Goal: Task Accomplishment & Management: Complete application form

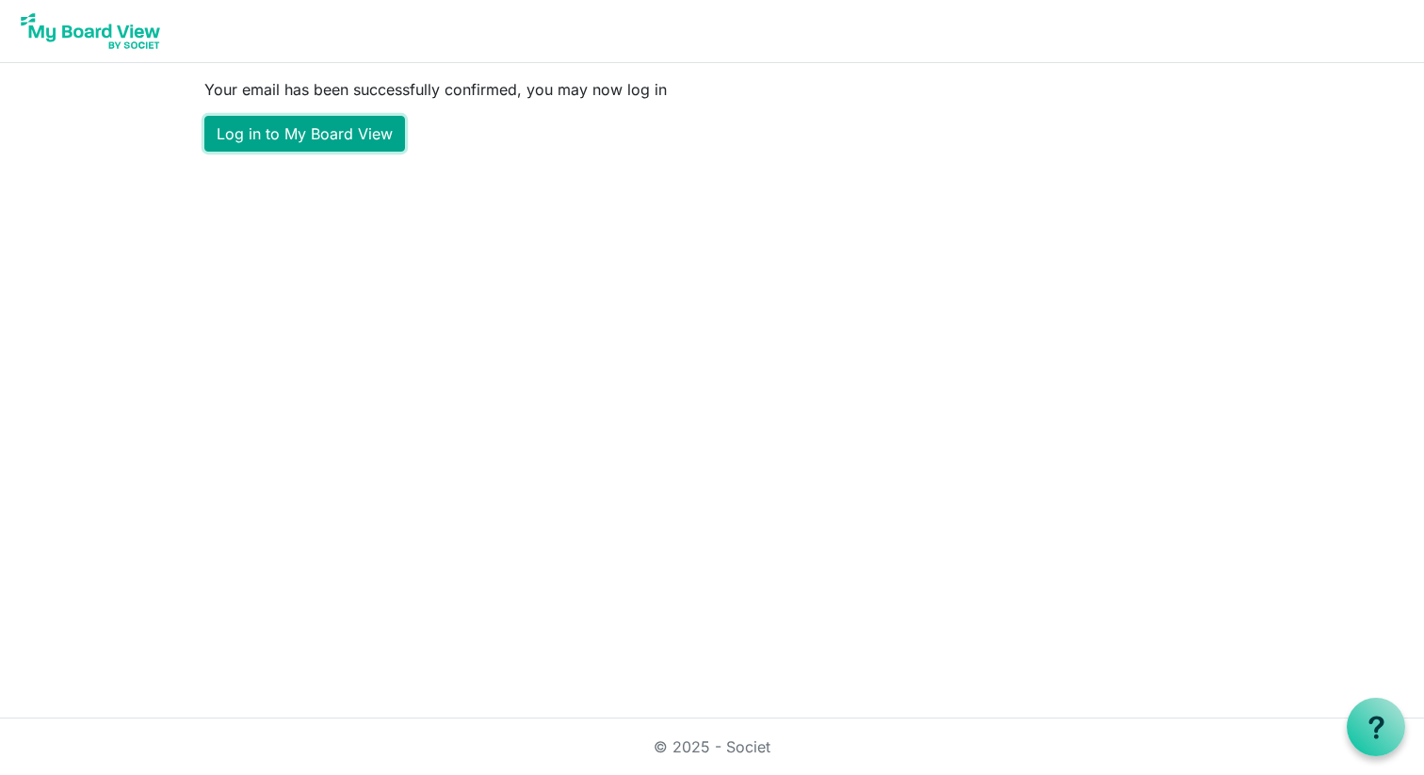
click at [343, 136] on link "Log in to My Board View" at bounding box center [304, 134] width 201 height 36
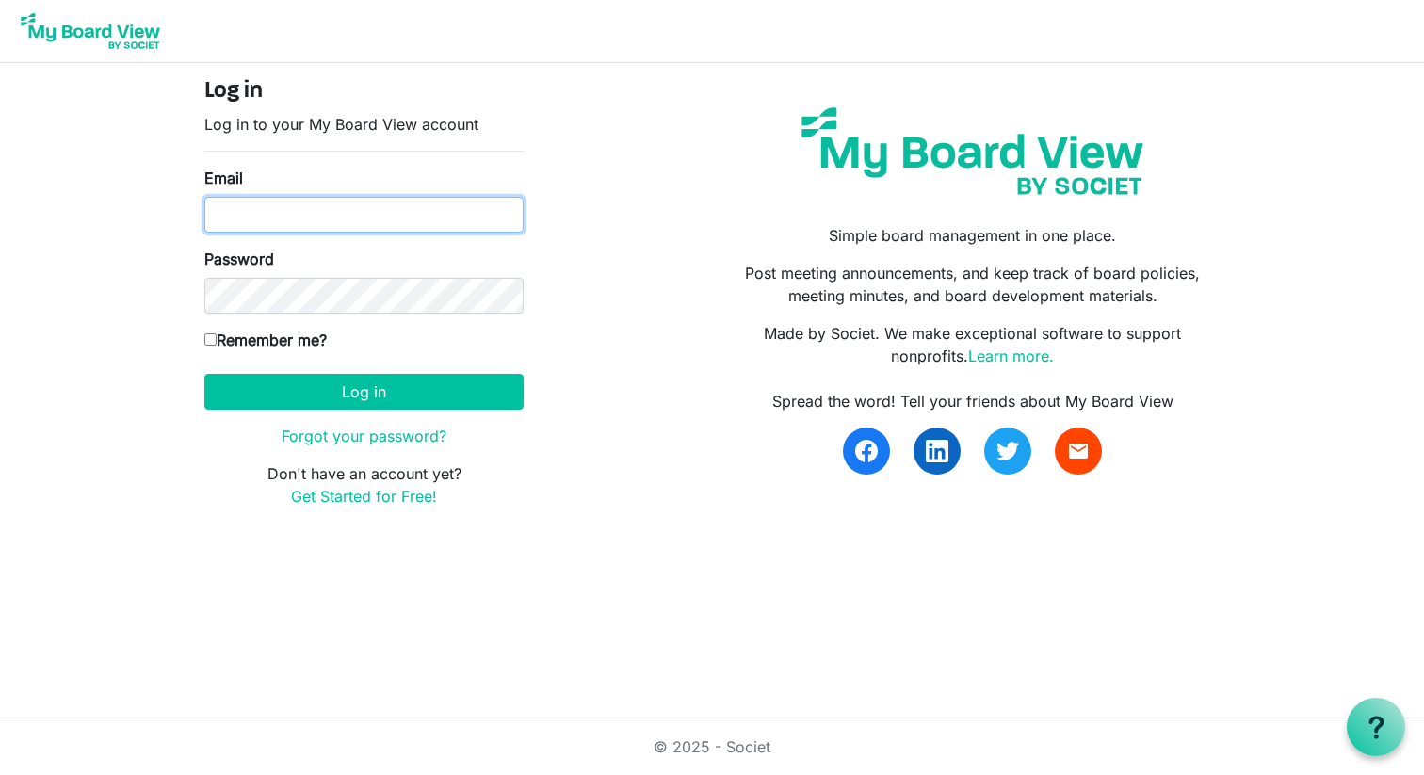
click at [423, 215] on input "Email" at bounding box center [363, 215] width 319 height 36
paste input "frontdeskicestudios@gmail.com"
type input "frontdeskicestudios@gmail.com"
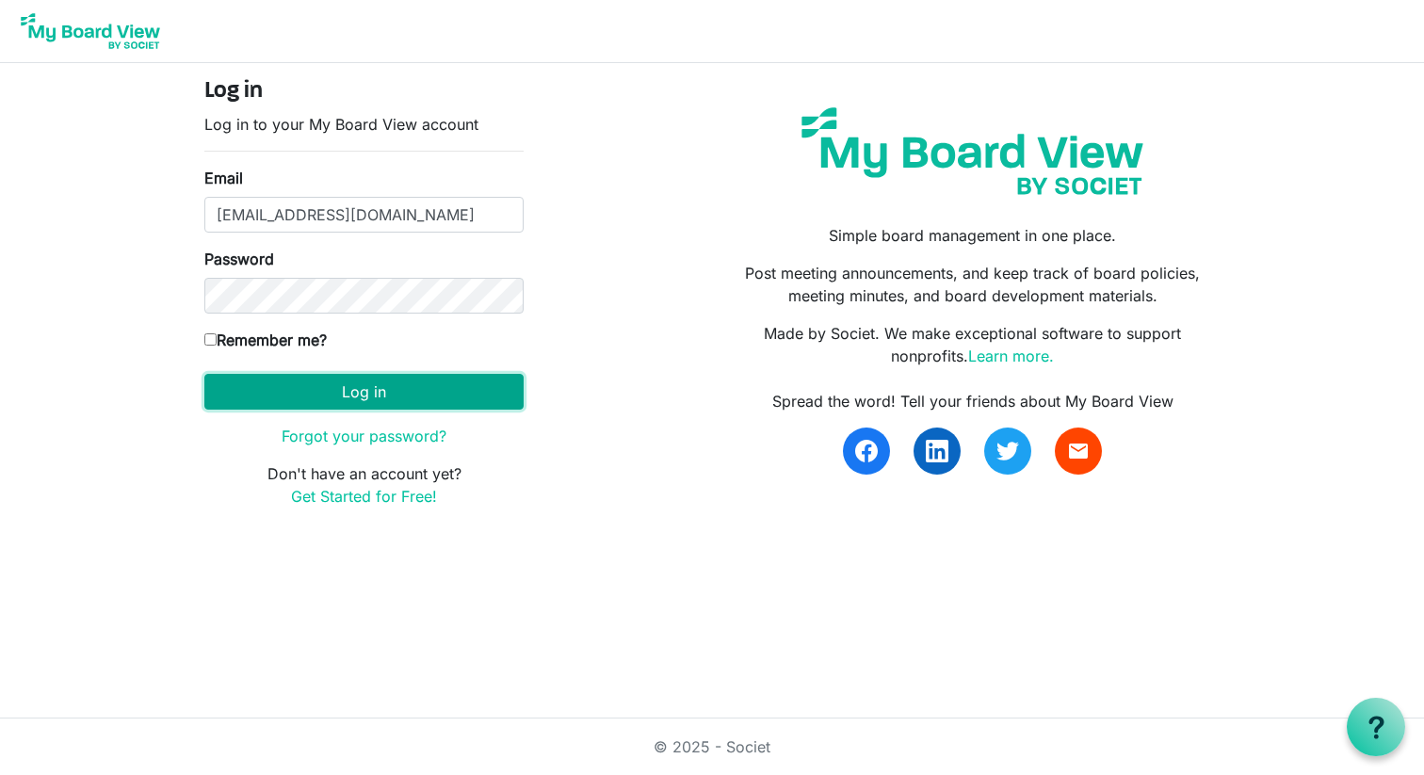
click at [385, 384] on button "Log in" at bounding box center [363, 392] width 319 height 36
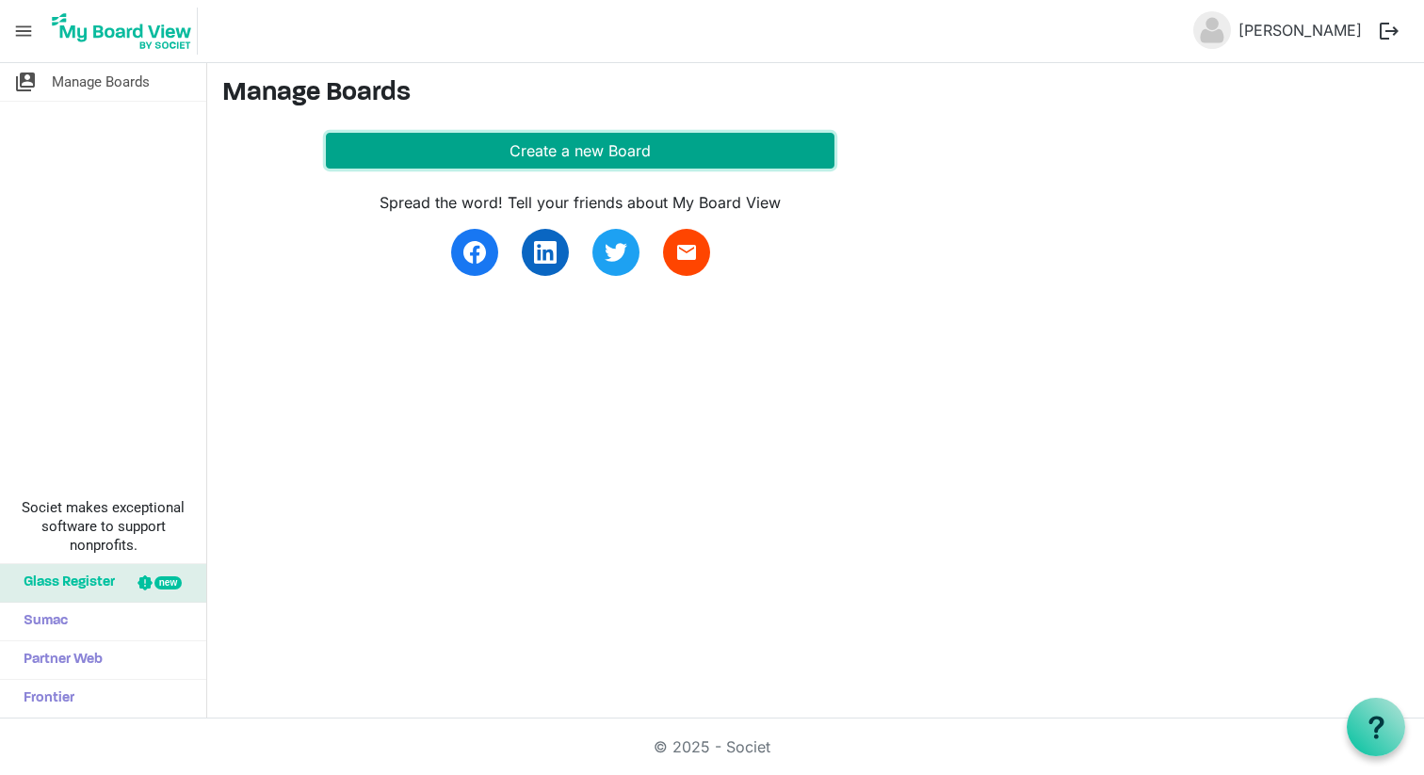
click at [705, 154] on button "Create a new Board" at bounding box center [580, 151] width 509 height 36
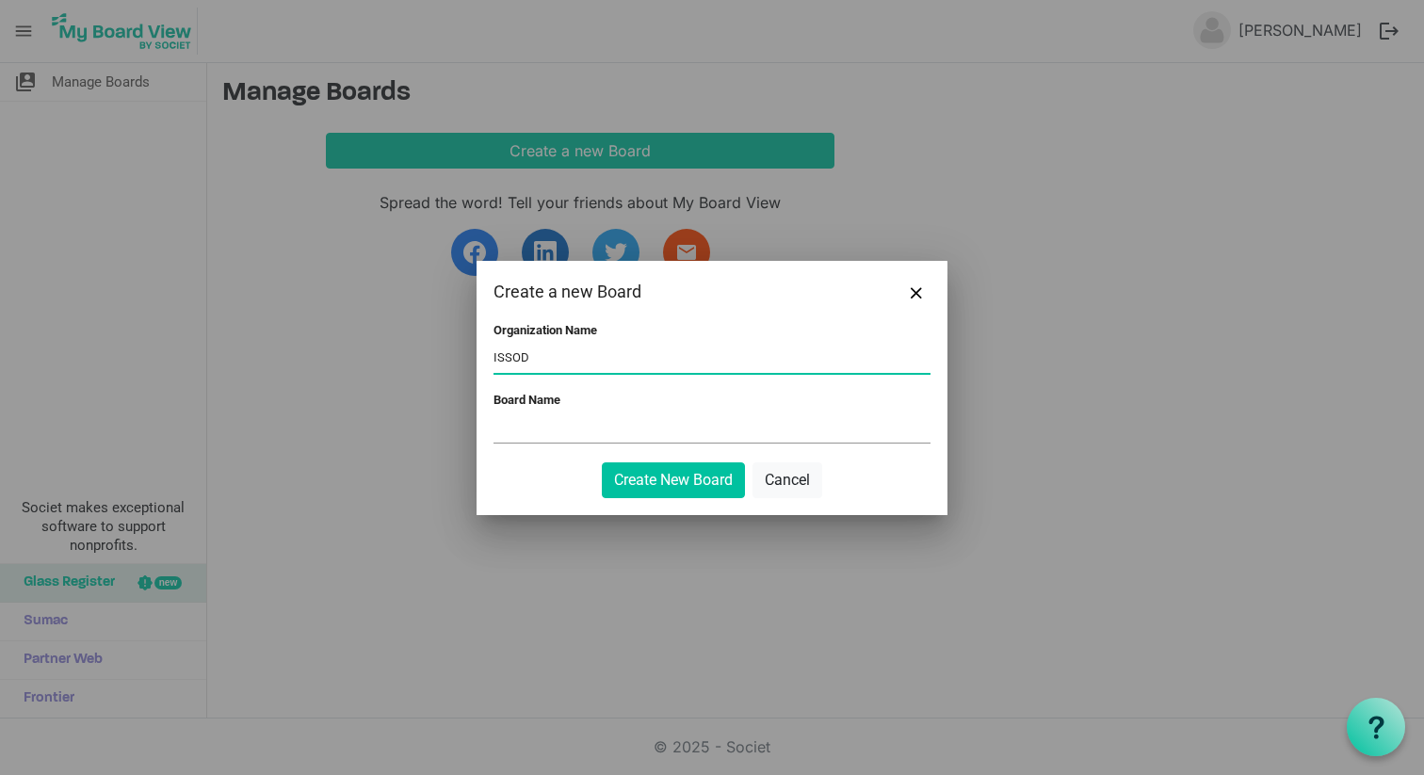
click at [572, 419] on input "Board Name" at bounding box center [712, 428] width 437 height 28
click at [521, 353] on input "ISSOD" at bounding box center [712, 359] width 437 height 28
type input "ICE STUDIOS SCHOOL OF DANCE"
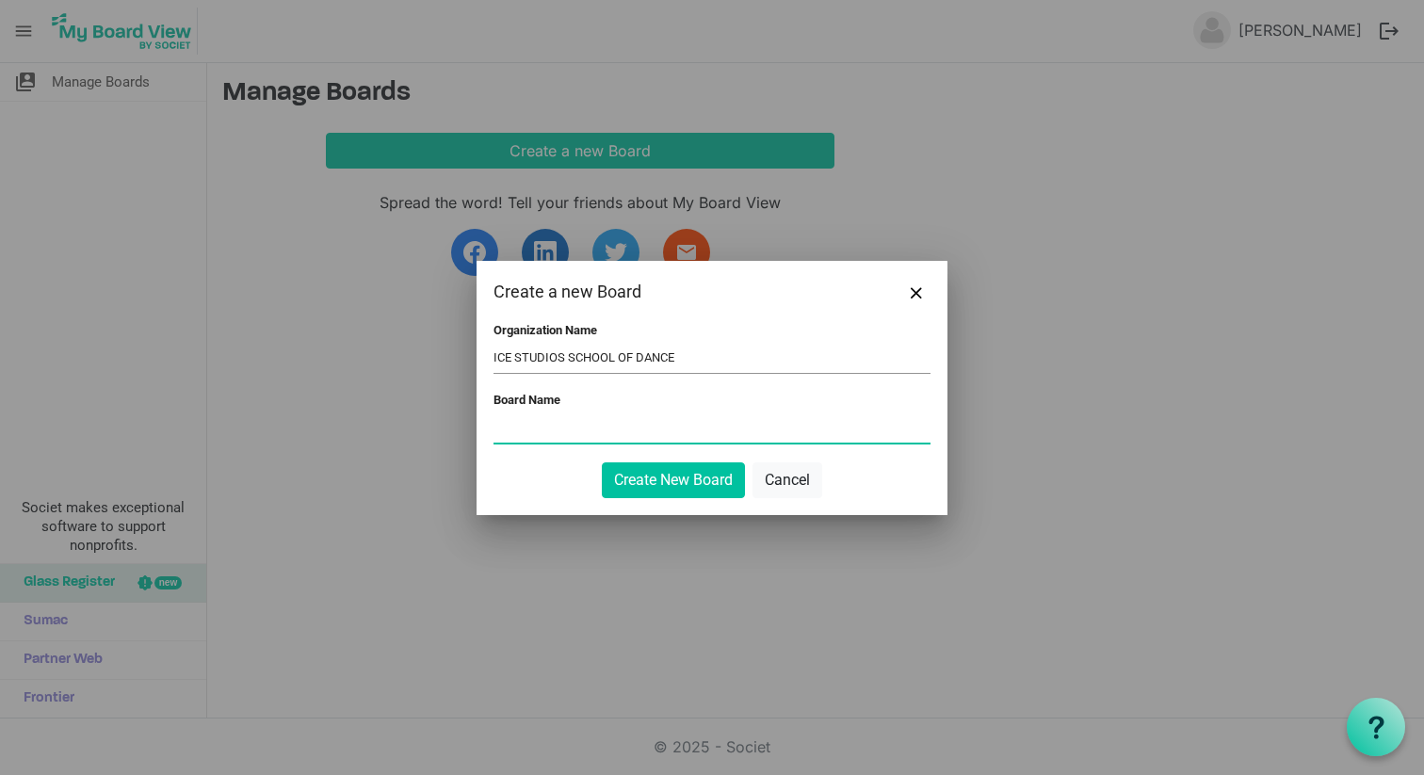
click at [519, 426] on input "Board Name" at bounding box center [712, 428] width 437 height 28
type input "ISSOD BOARD"
click at [652, 486] on button "Create New Board" at bounding box center [673, 480] width 143 height 36
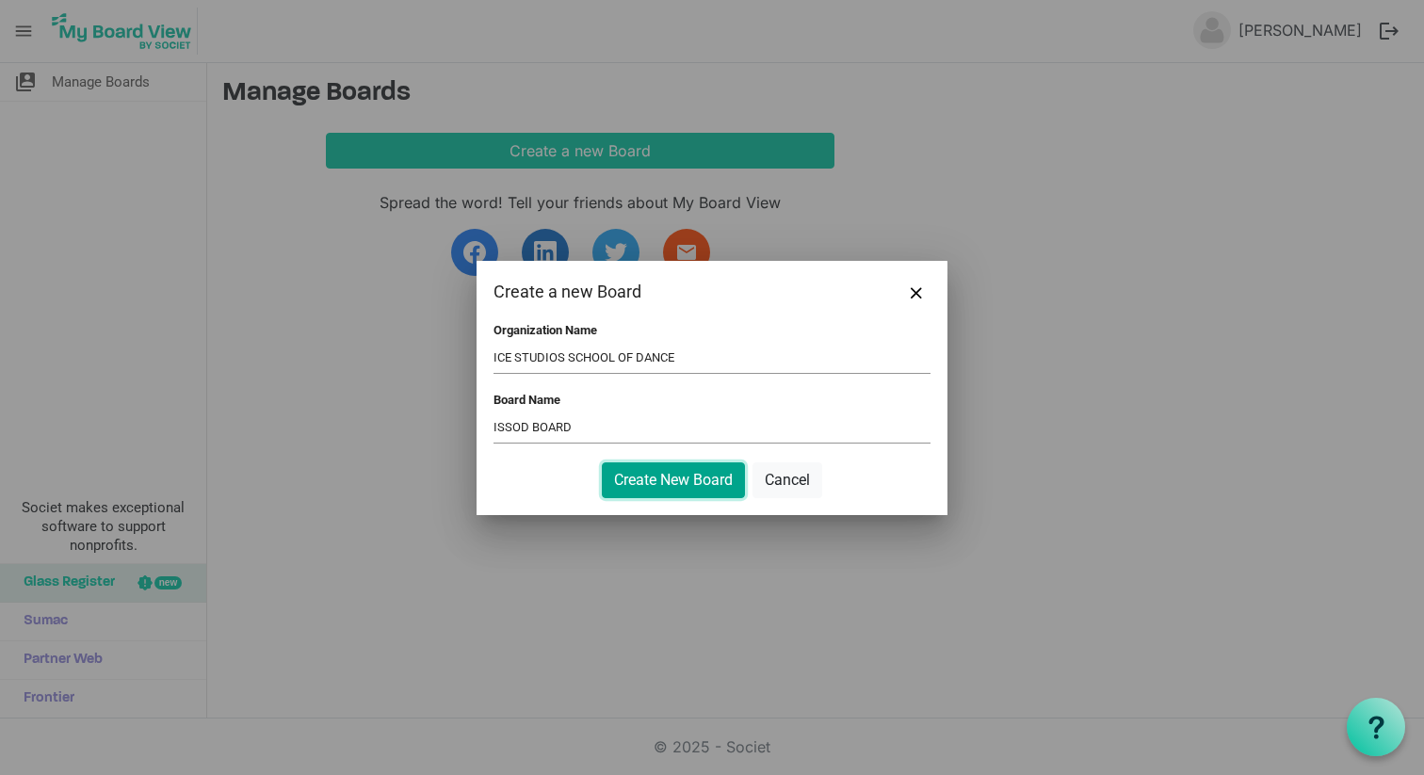
click at [695, 481] on button "Create New Board" at bounding box center [673, 480] width 143 height 36
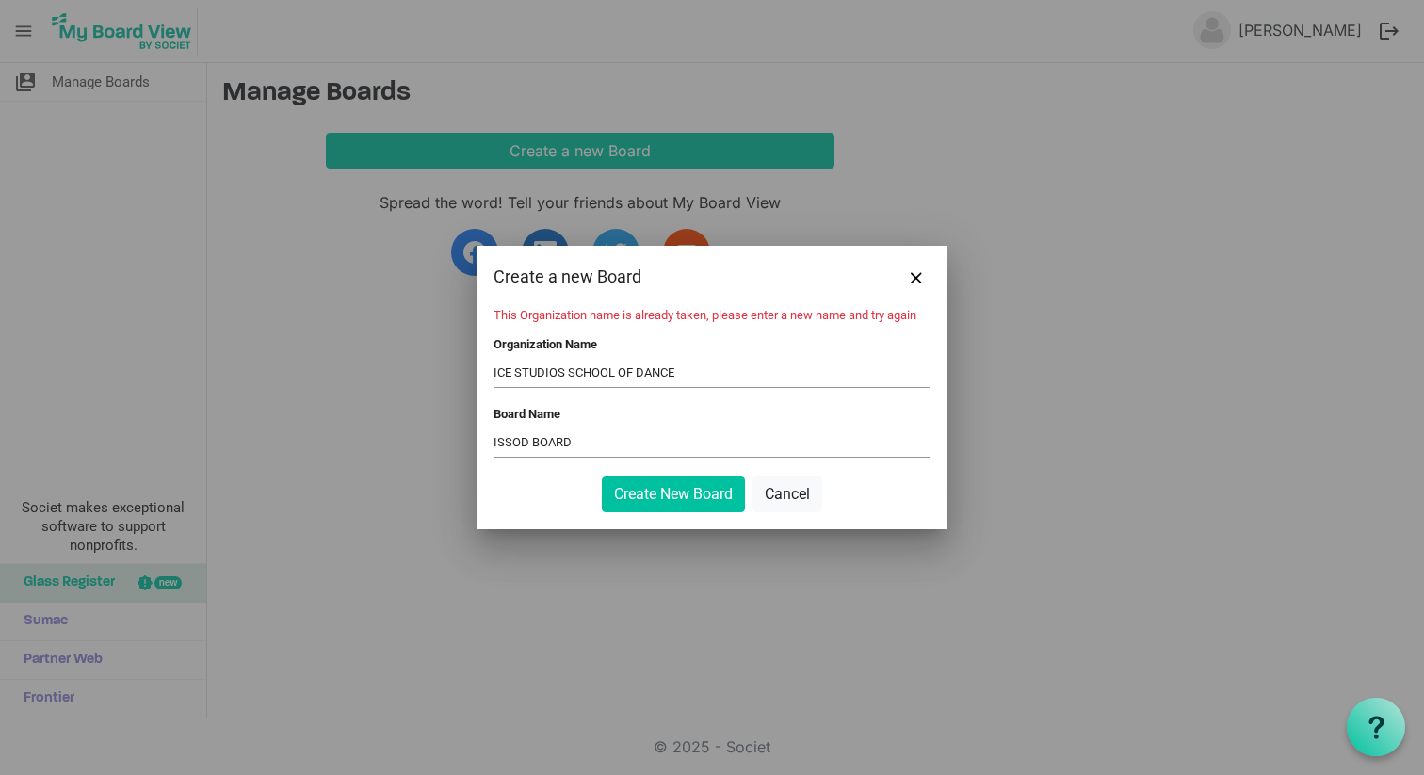
click at [714, 377] on input "ICE STUDIOS SCHOOL OF DANCE" at bounding box center [712, 373] width 437 height 28
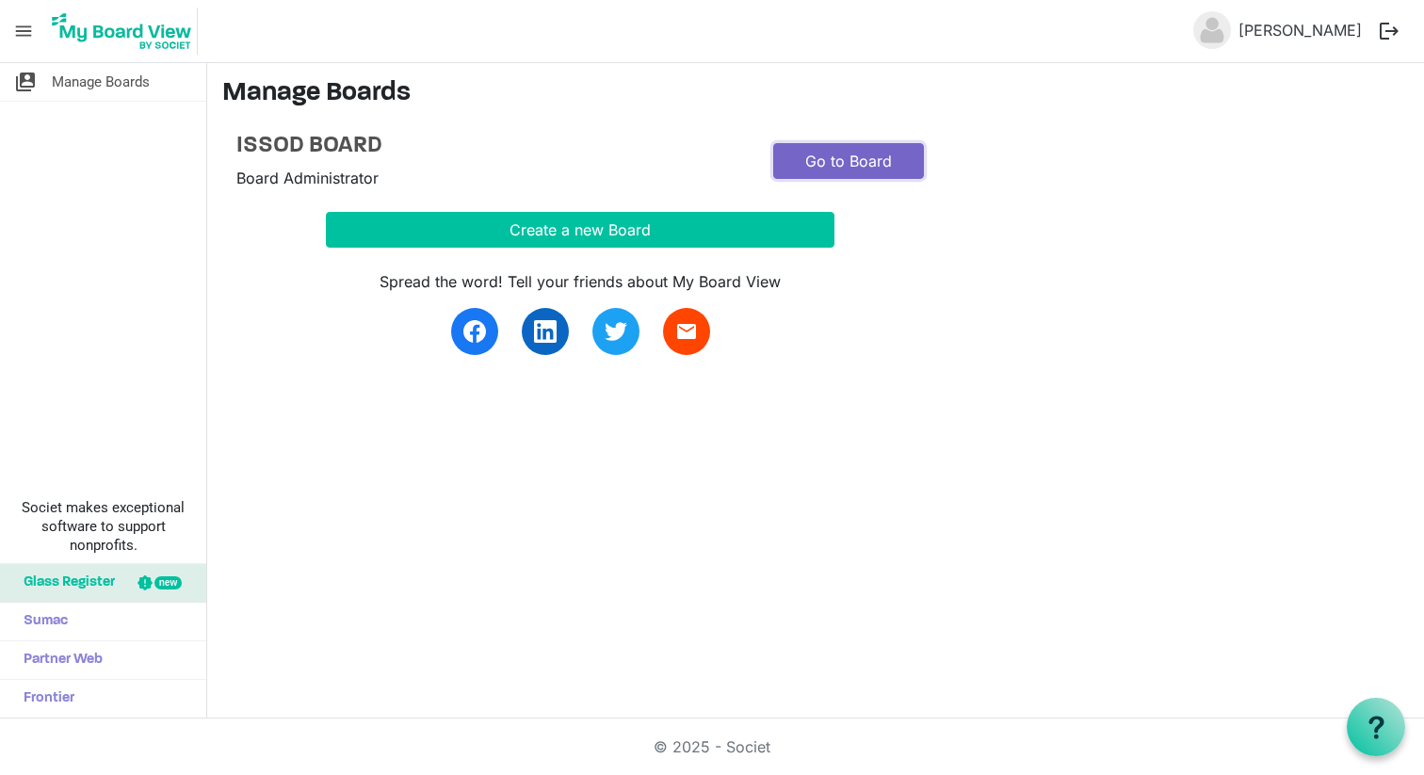
click at [855, 168] on link "Go to Board" at bounding box center [848, 161] width 151 height 36
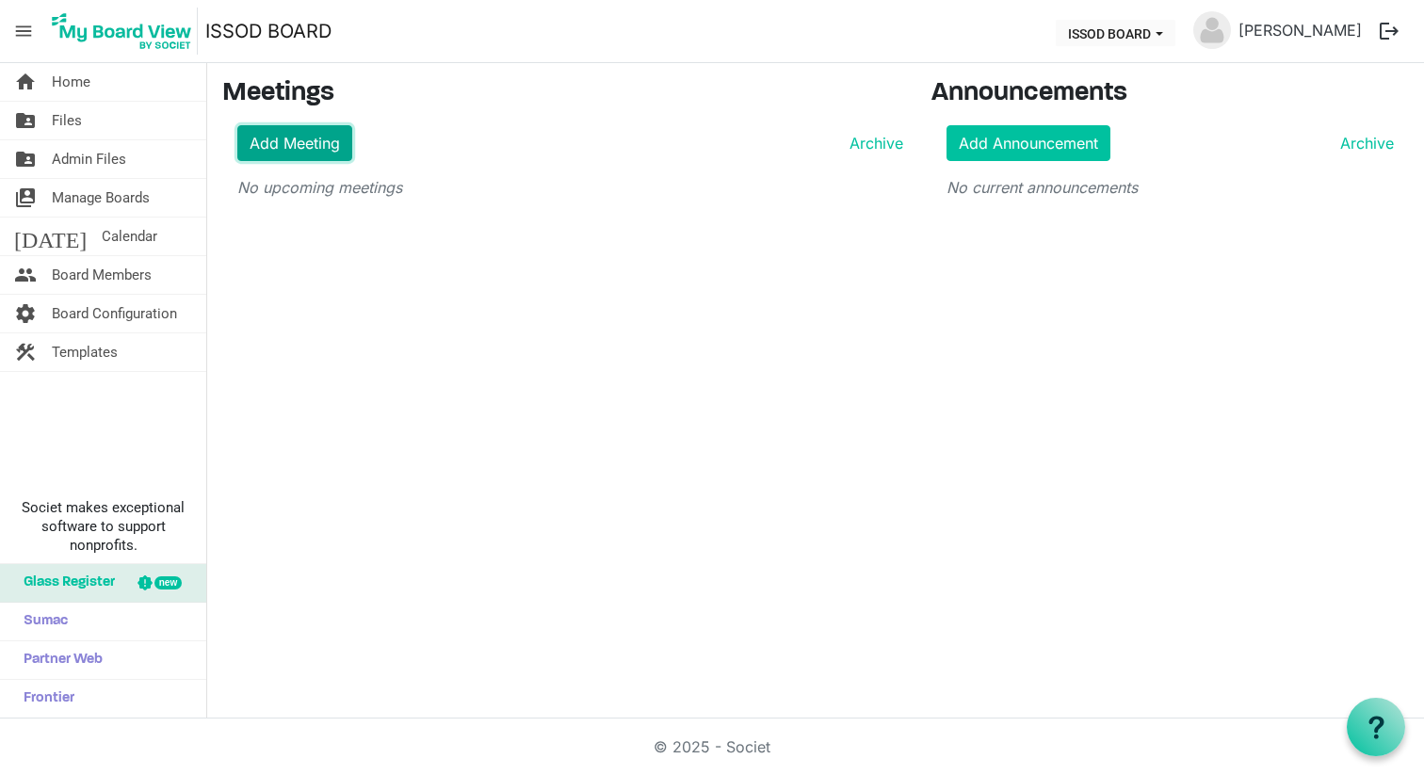
click at [325, 154] on link "Add Meeting" at bounding box center [294, 143] width 115 height 36
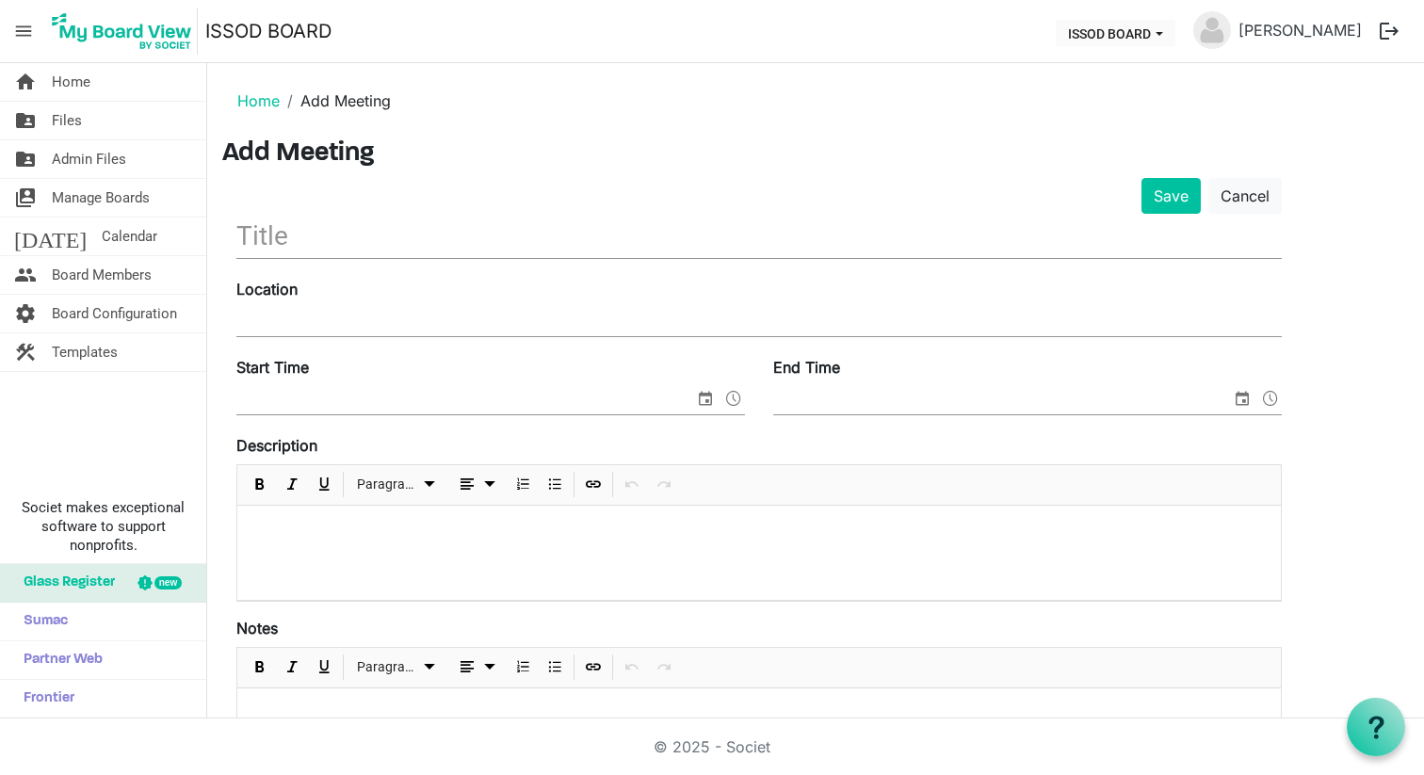
click at [396, 237] on input "text" at bounding box center [758, 236] width 1045 height 44
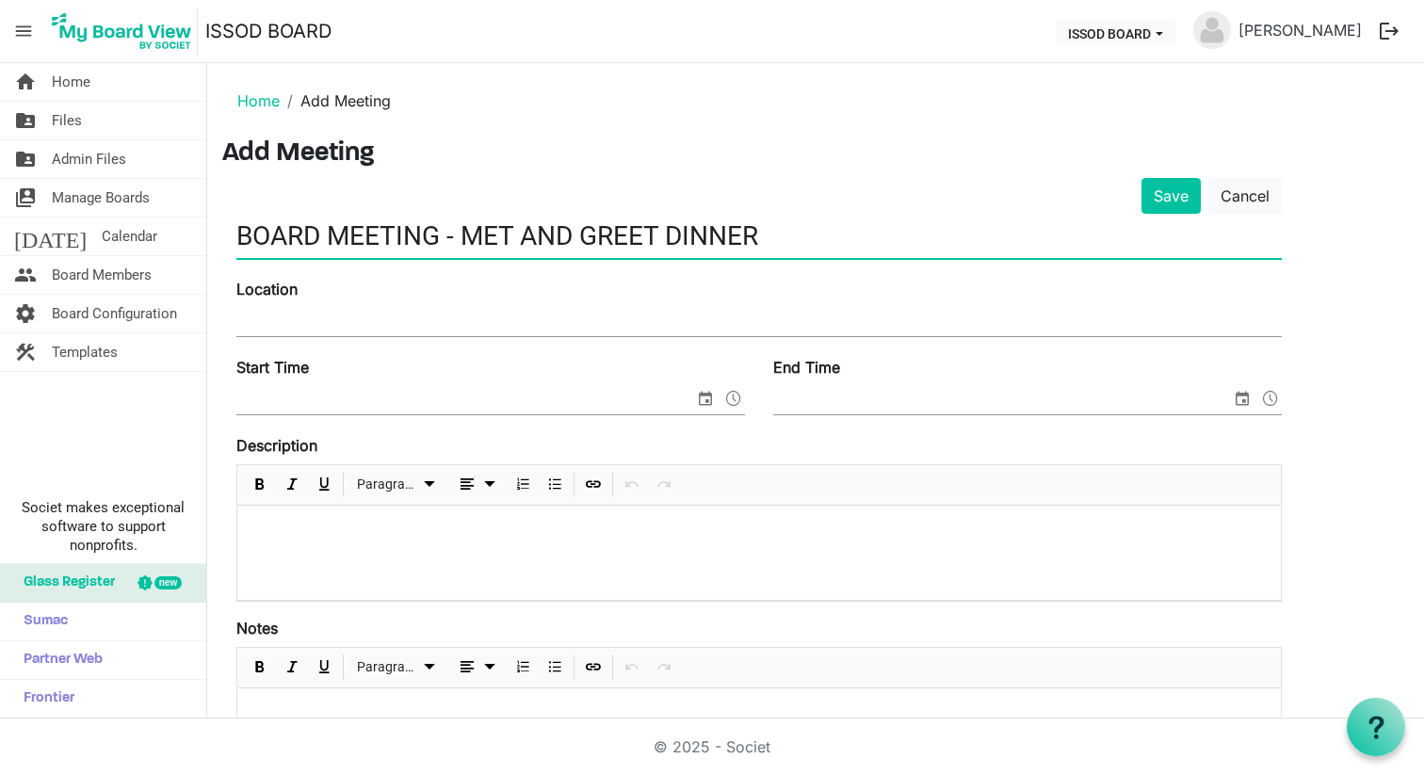
type input "BOARD MEETING - MET AND GREET DINNER"
click at [274, 315] on input "Location" at bounding box center [758, 322] width 1045 height 28
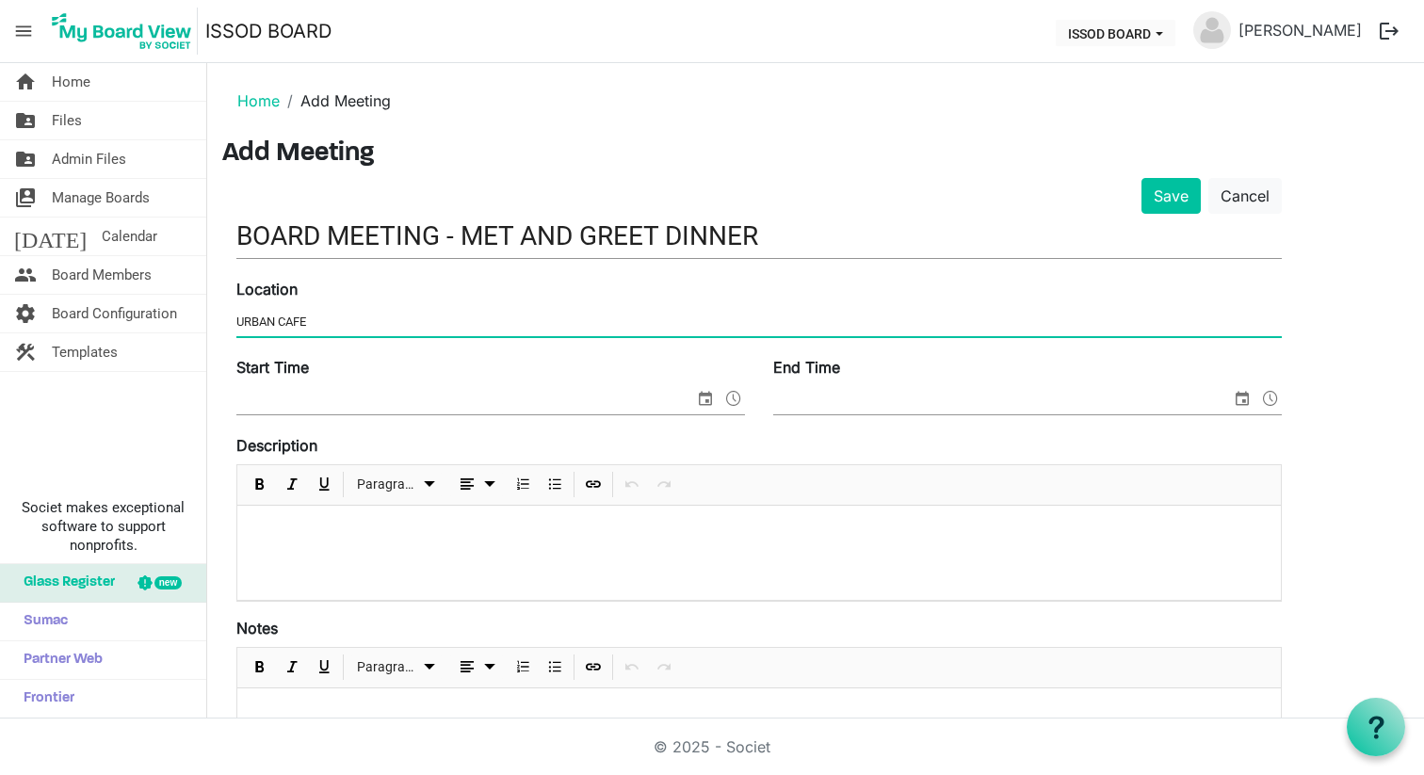
type input "URBAN CAFE"
click at [314, 396] on input "Start Time" at bounding box center [465, 400] width 458 height 28
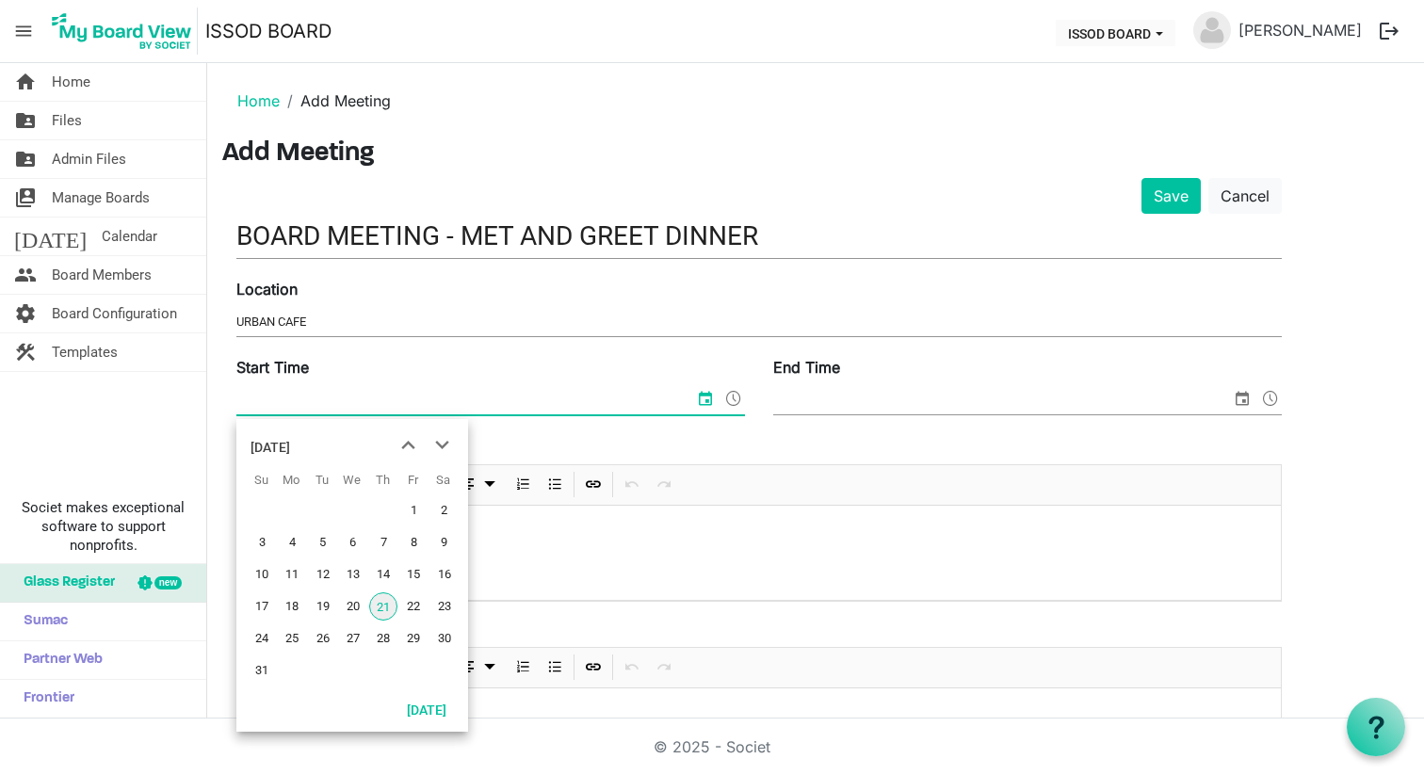
click at [388, 607] on span "21" at bounding box center [383, 606] width 28 height 28
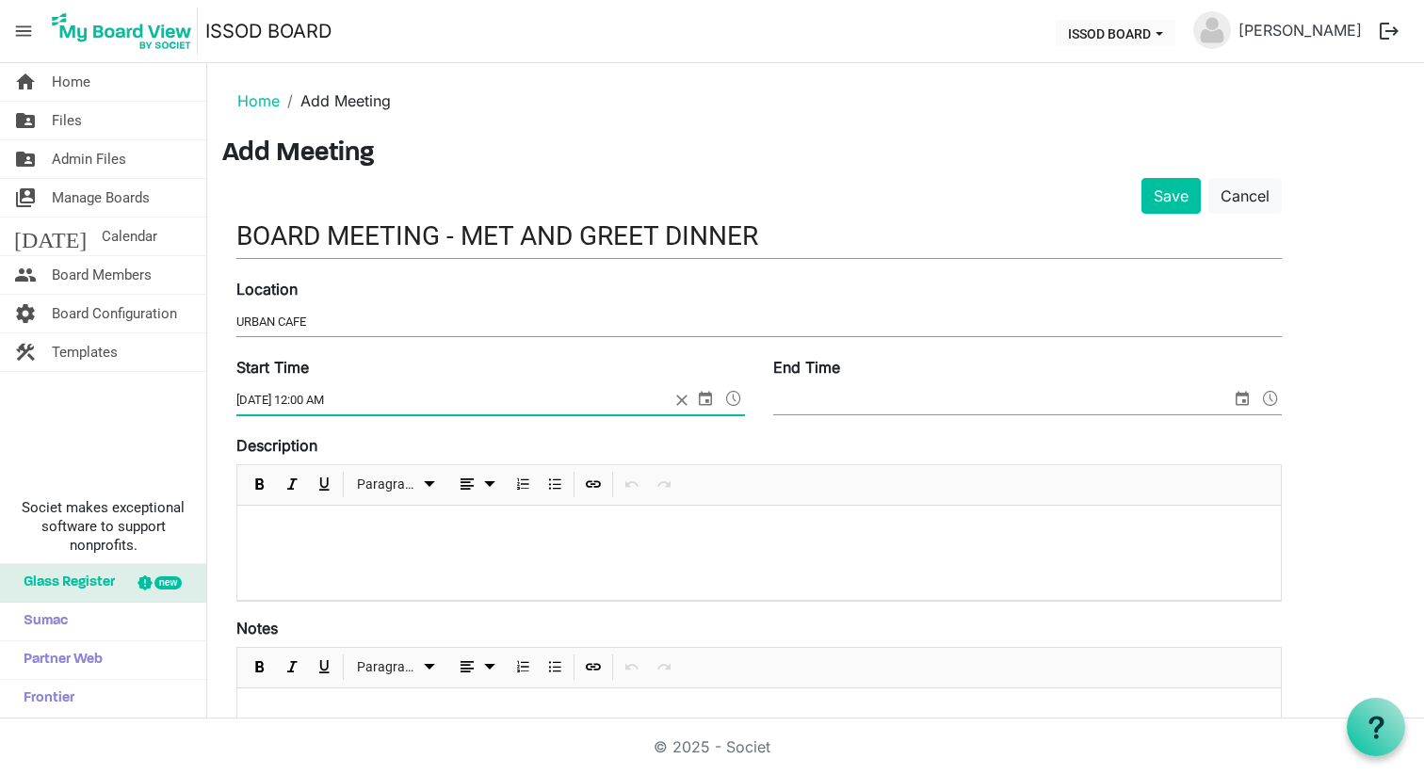
click at [739, 401] on span at bounding box center [733, 398] width 23 height 24
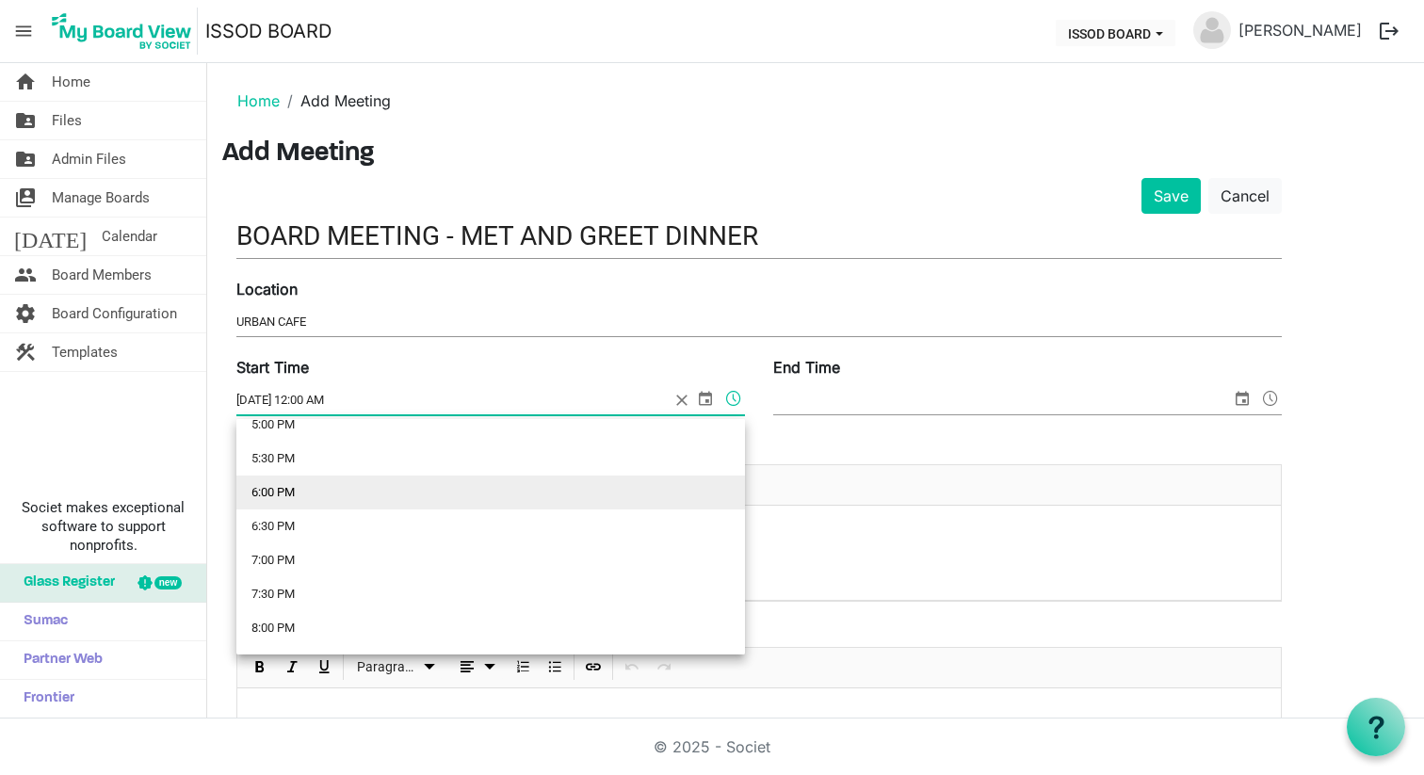
scroll to position [1173, 0]
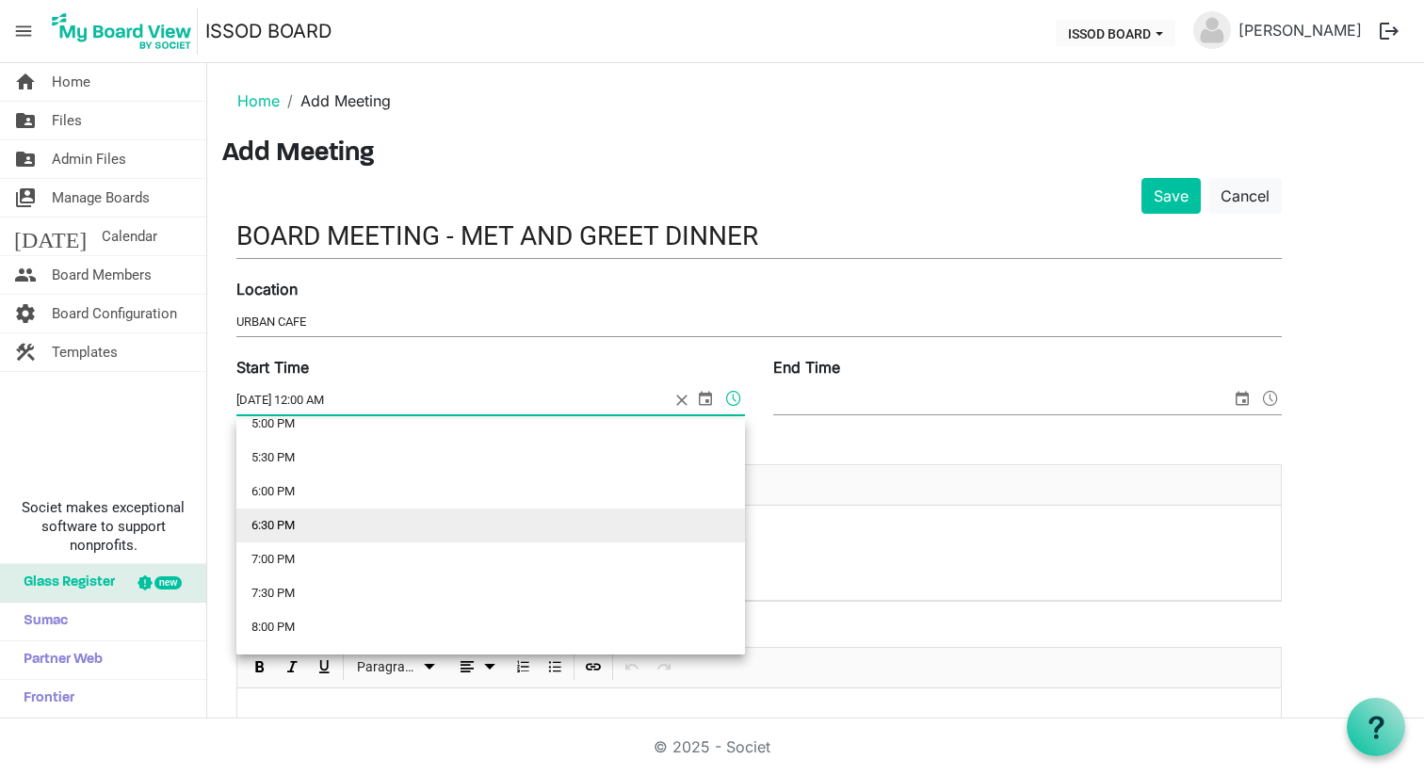
click at [434, 529] on li "6:30 PM" at bounding box center [490, 526] width 509 height 34
type input "8/21/2025 6:30 PM"
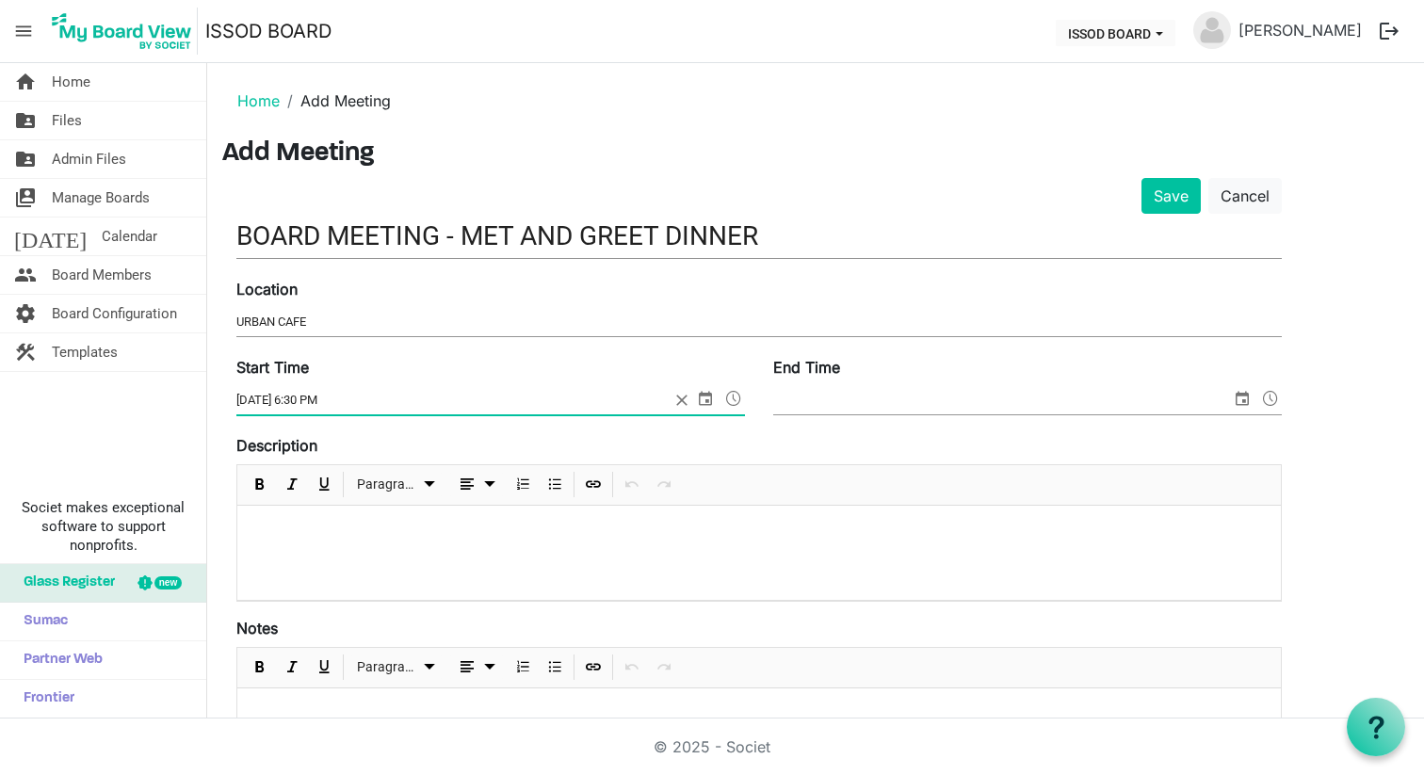
click at [884, 394] on input "End Time" at bounding box center [1002, 400] width 458 height 28
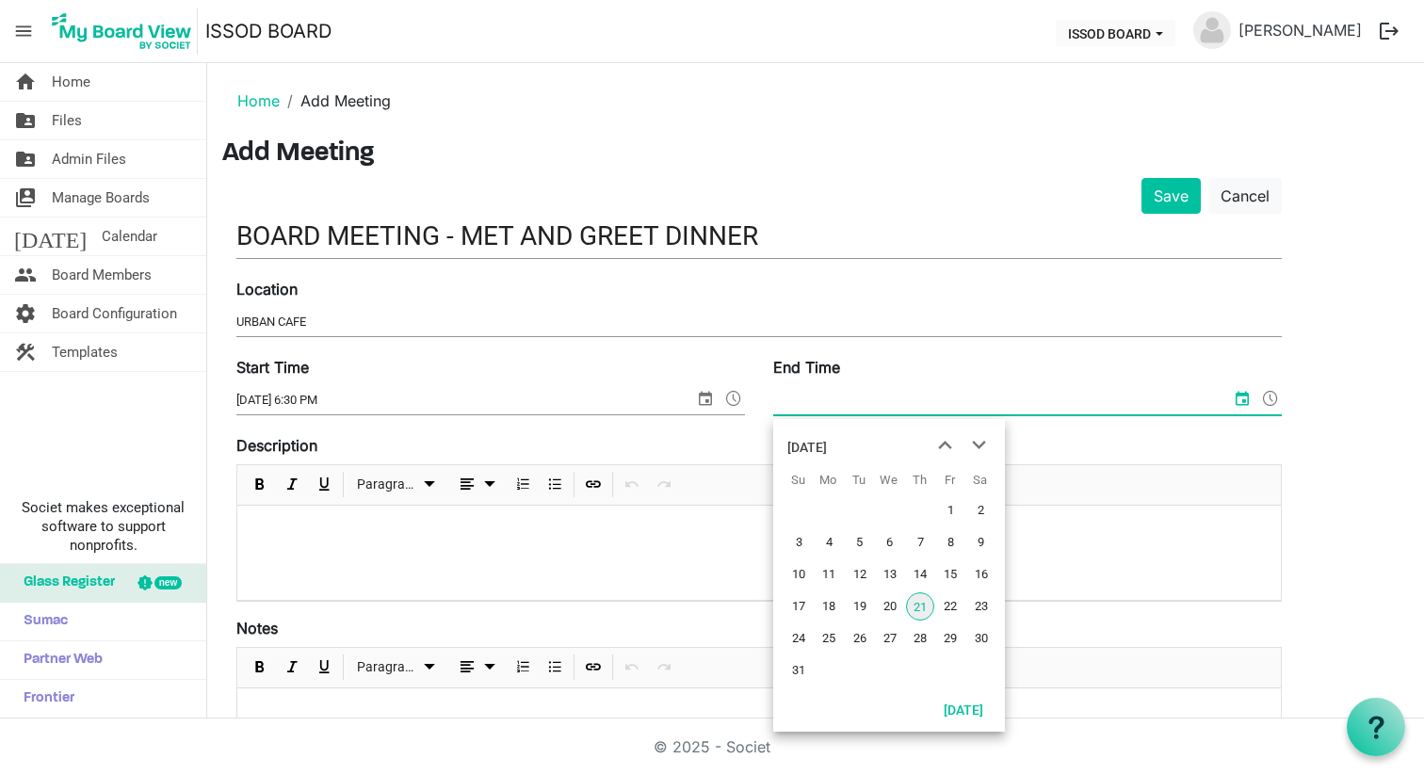
click at [923, 609] on span "21" at bounding box center [920, 606] width 28 height 28
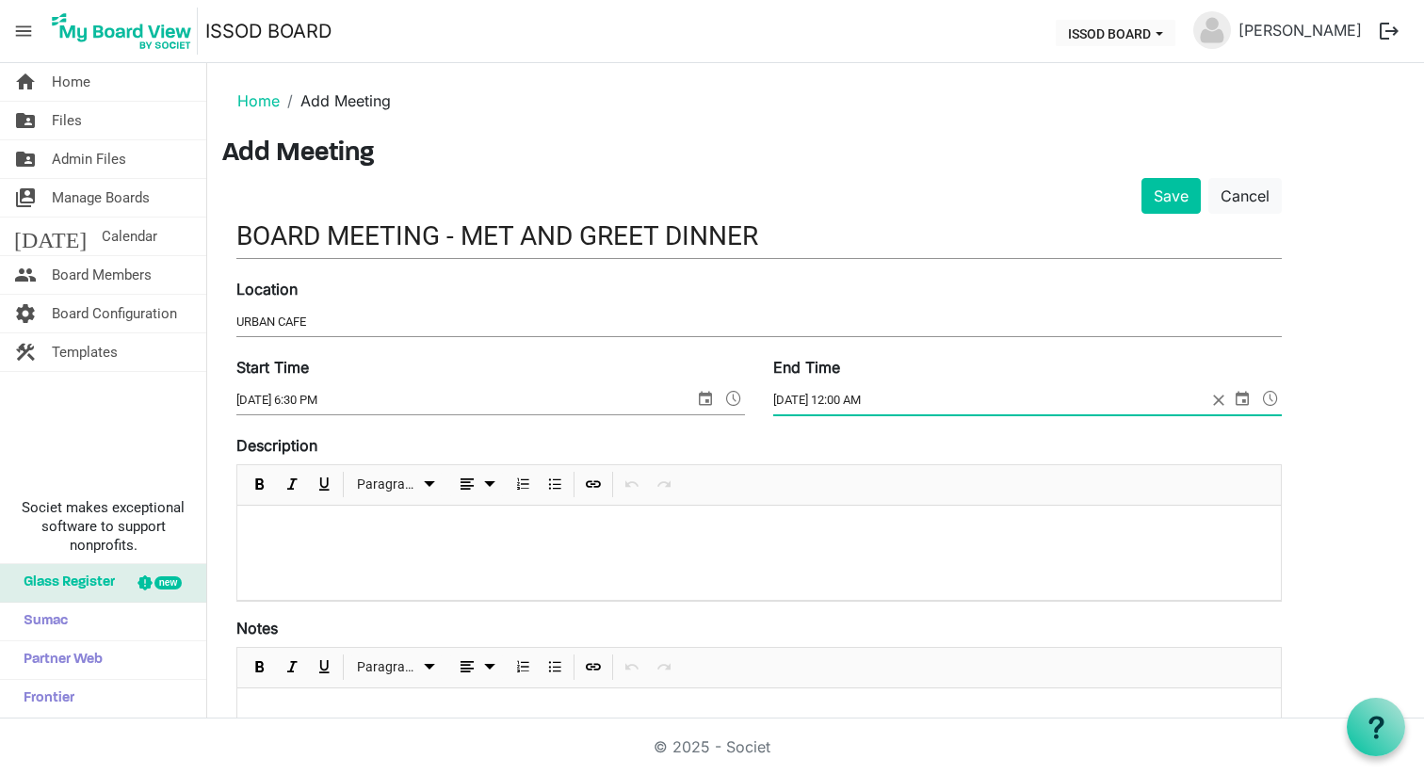
click at [1275, 399] on span at bounding box center [1270, 398] width 23 height 24
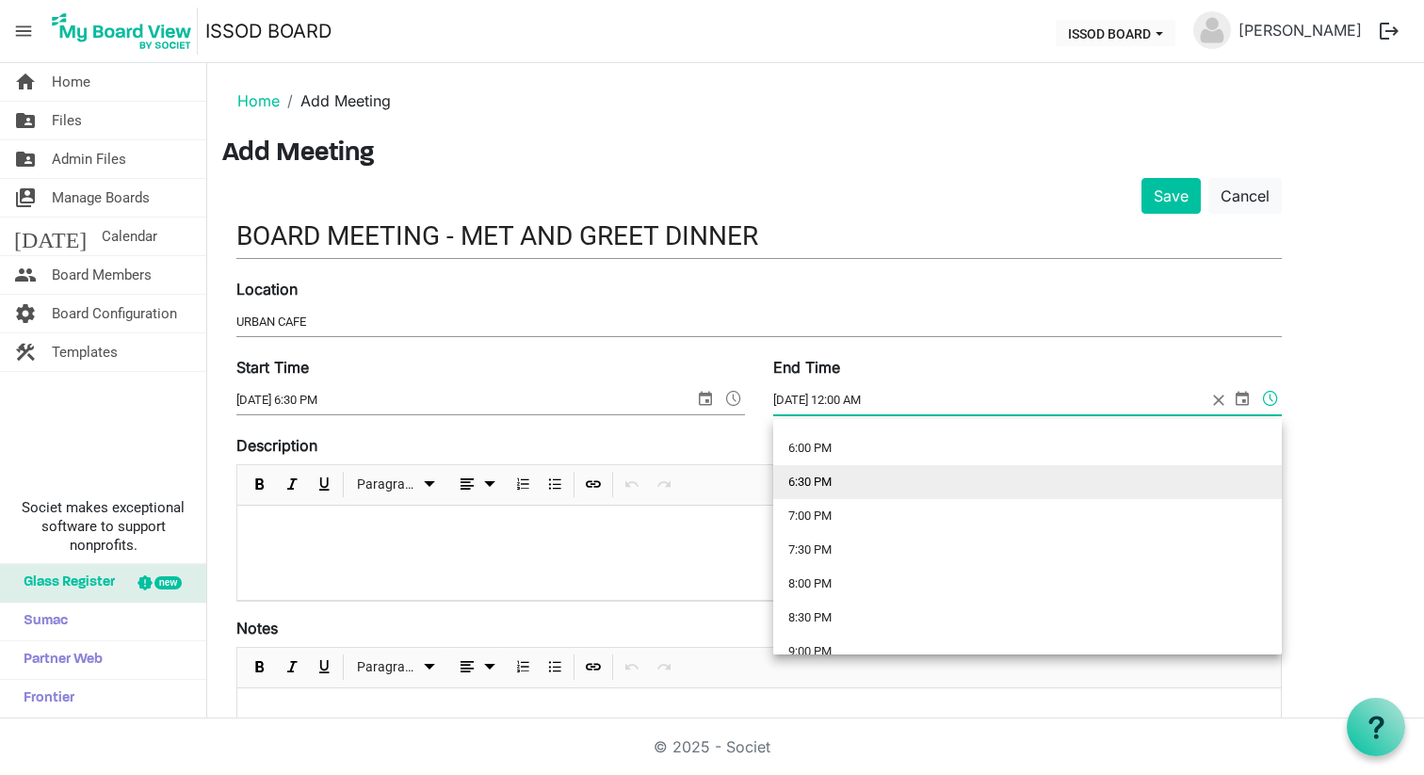
scroll to position [1244, 0]
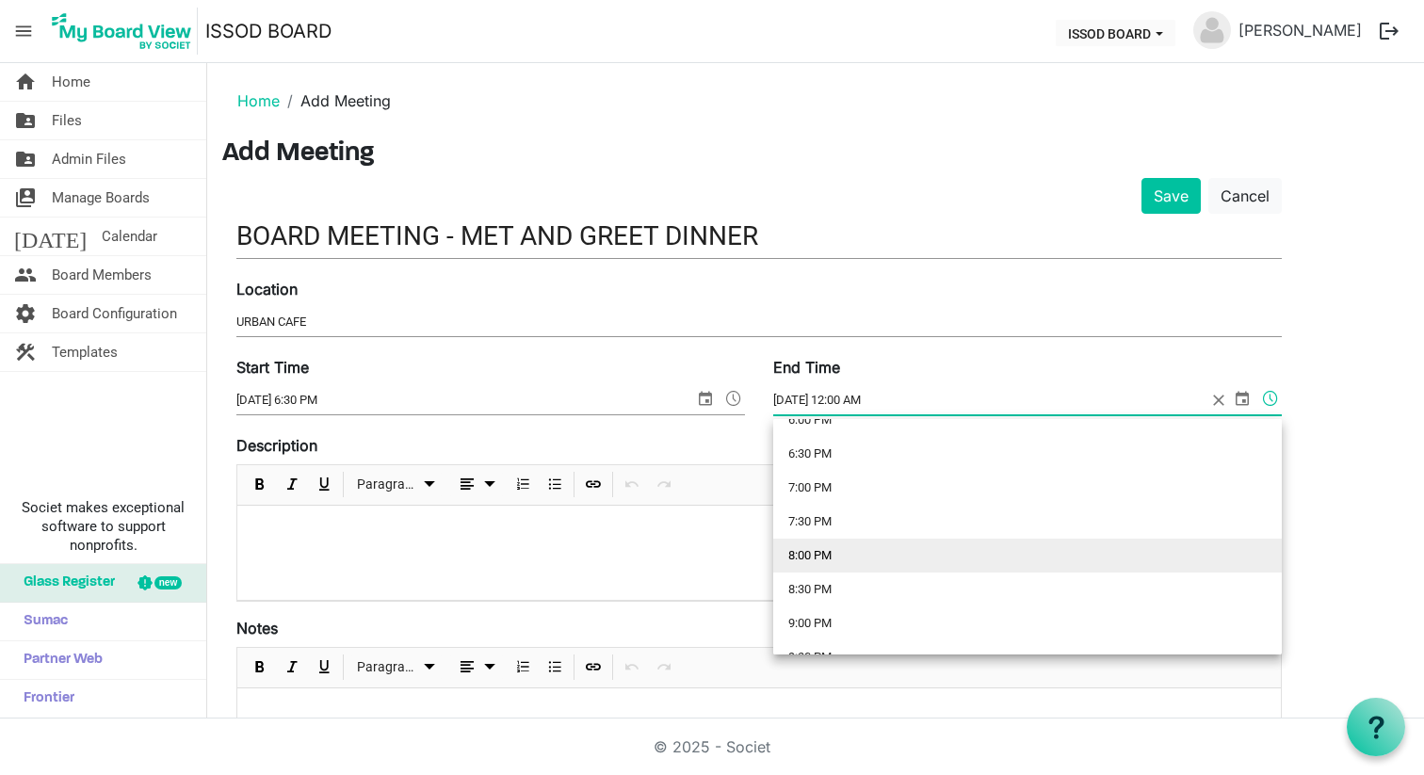
click at [1058, 551] on li "8:00 PM" at bounding box center [1027, 556] width 509 height 34
type input "8/21/2025 8:00 PM"
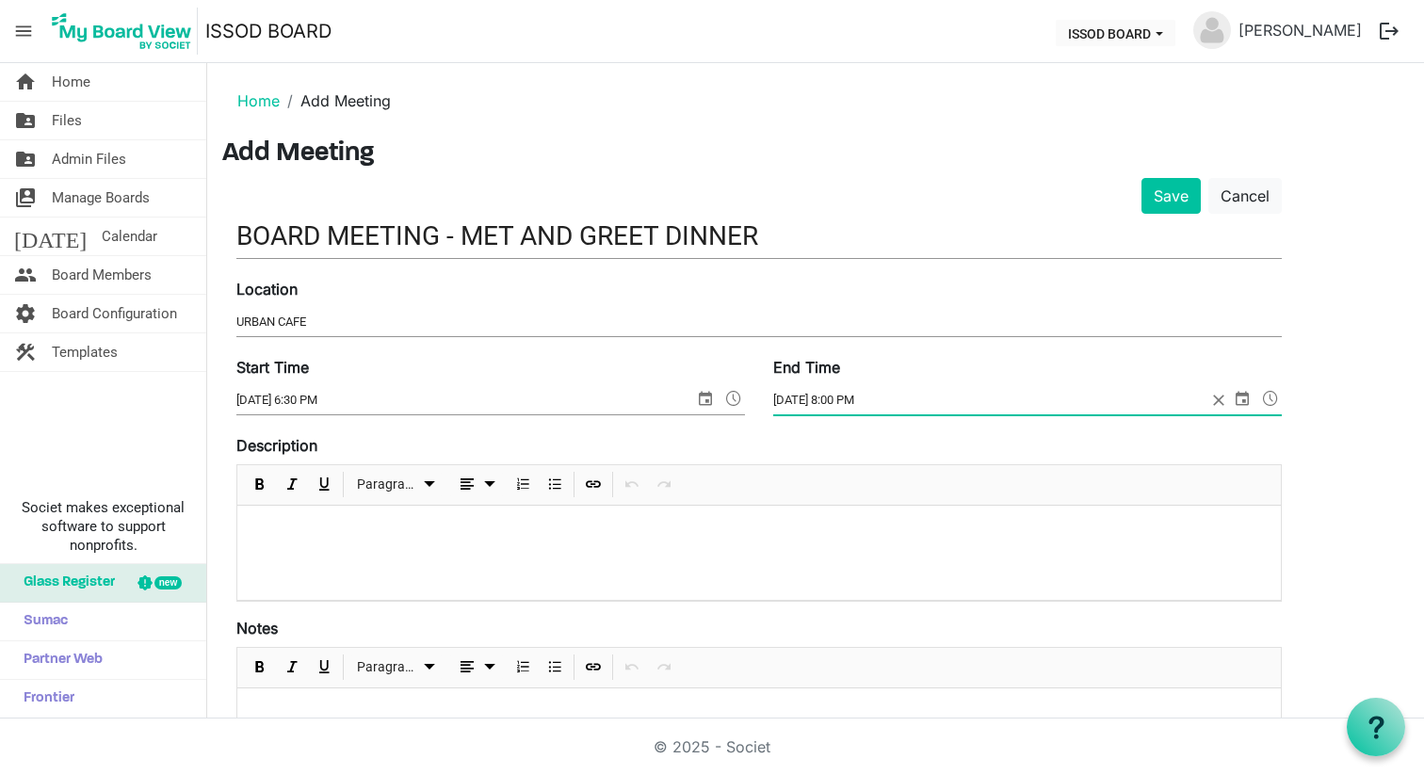
click at [785, 556] on div at bounding box center [759, 553] width 1044 height 94
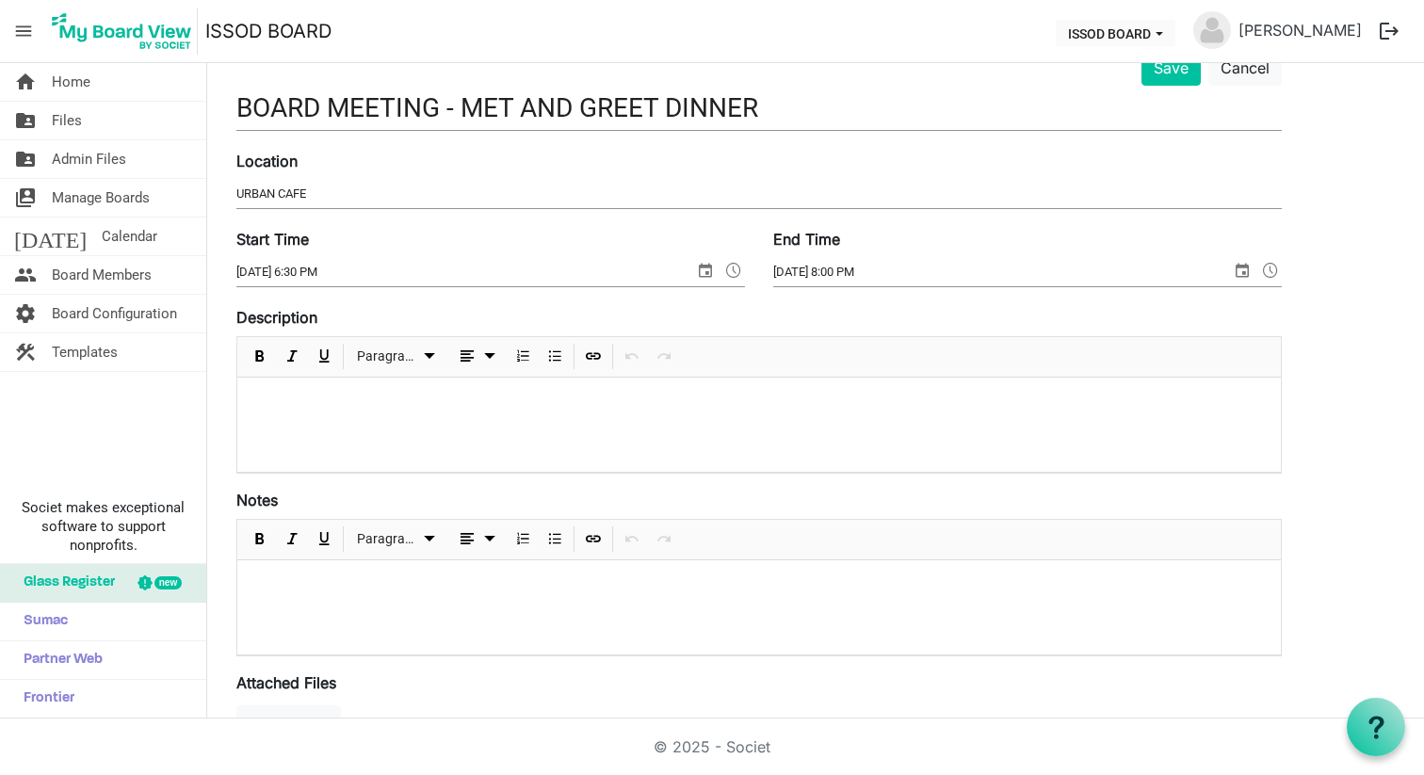
scroll to position [102, 0]
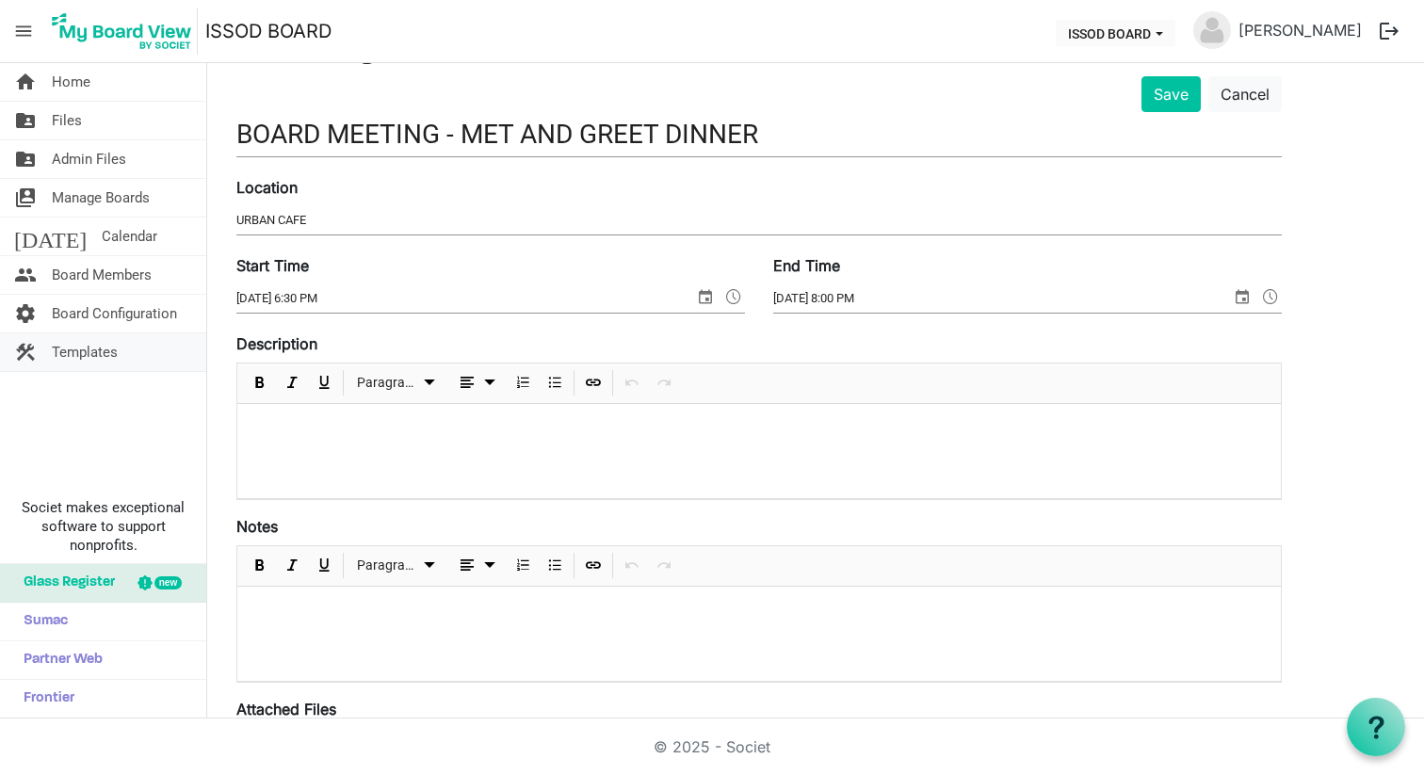
click at [96, 347] on span "Templates" at bounding box center [85, 352] width 66 height 38
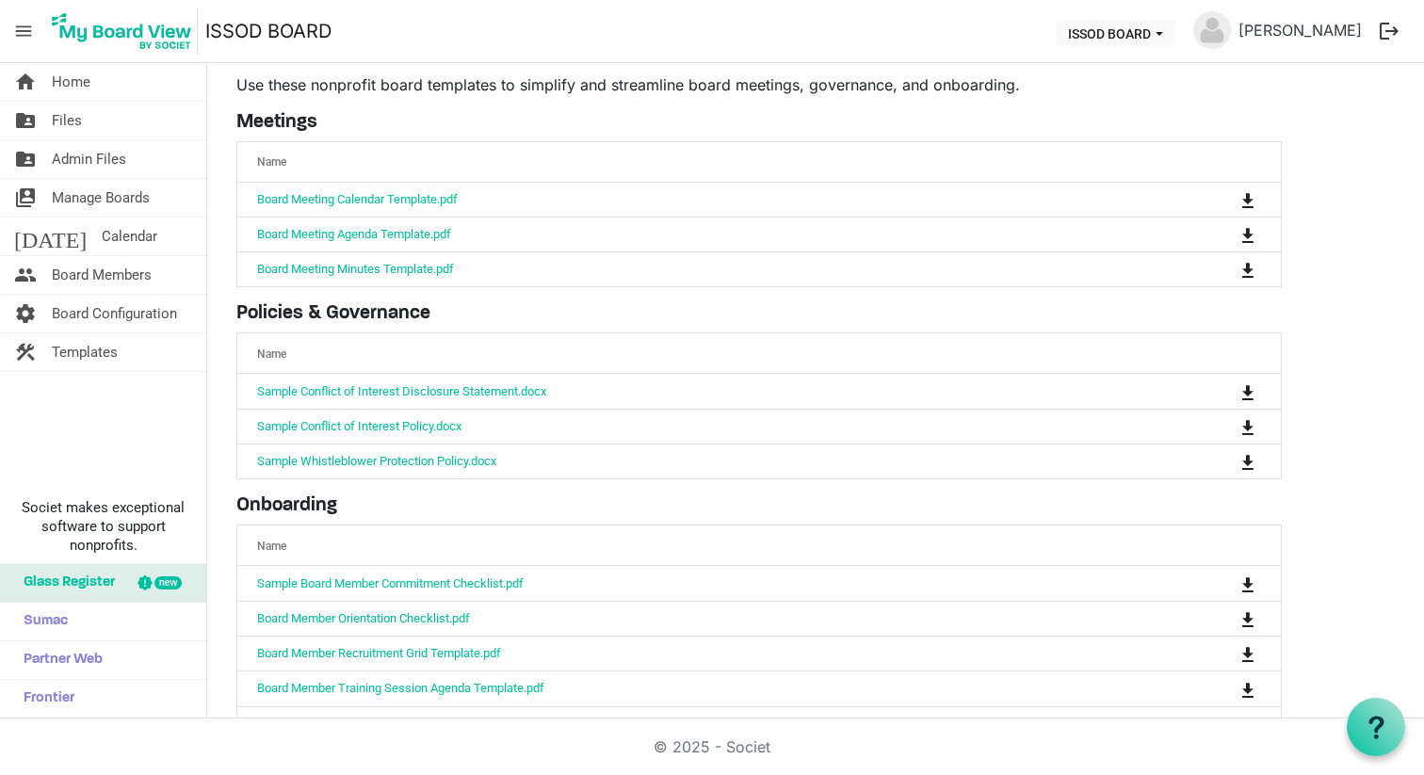
scroll to position [102, 0]
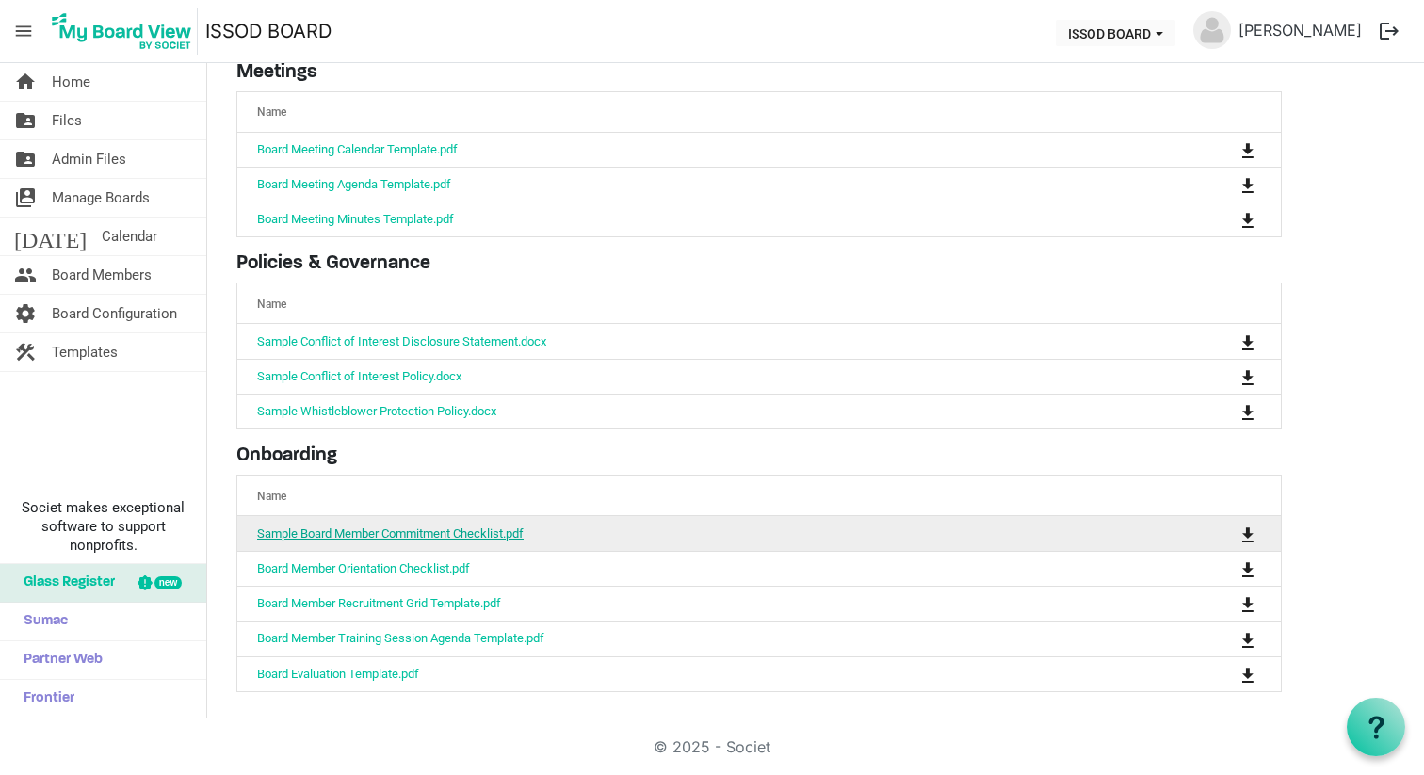
click at [500, 527] on link "Sample Board Member Commitment Checklist.pdf" at bounding box center [390, 533] width 267 height 14
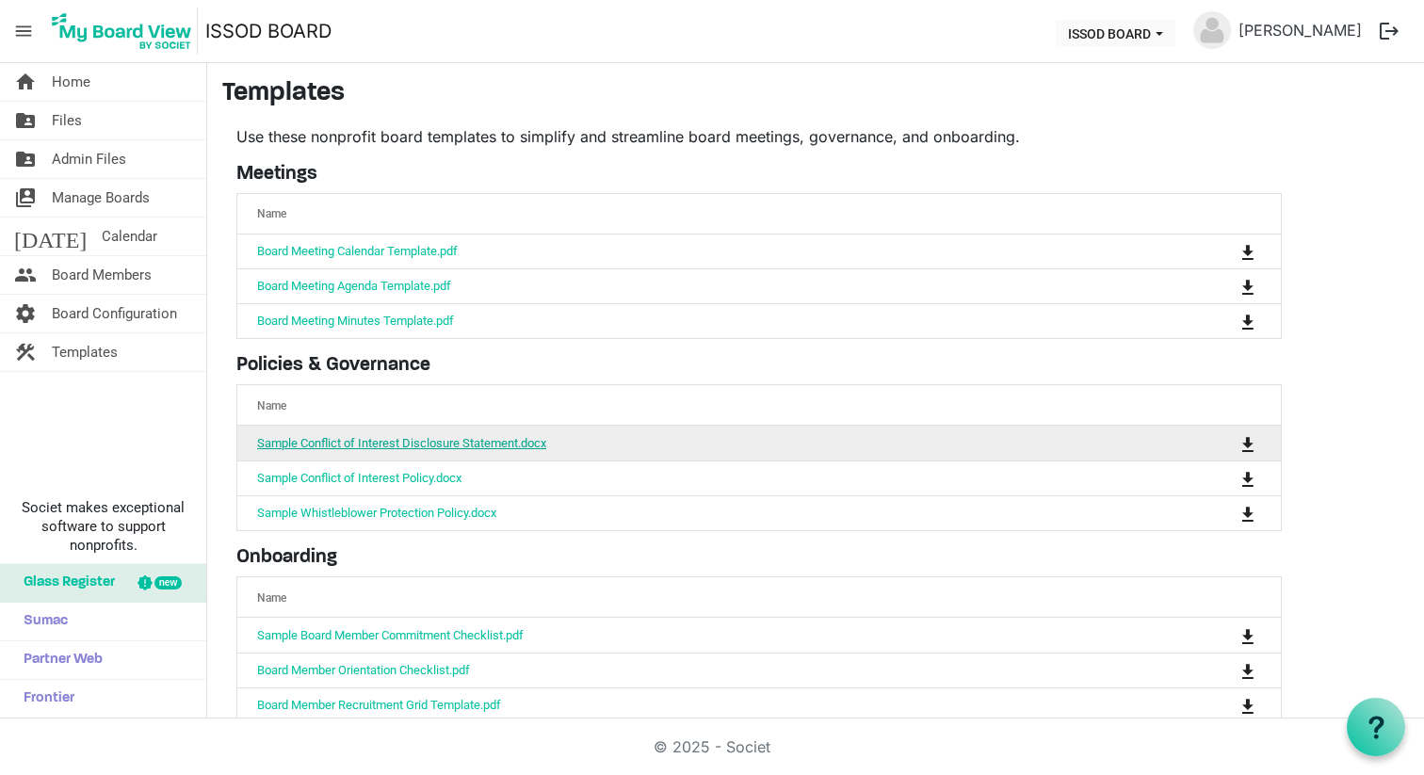
scroll to position [102, 0]
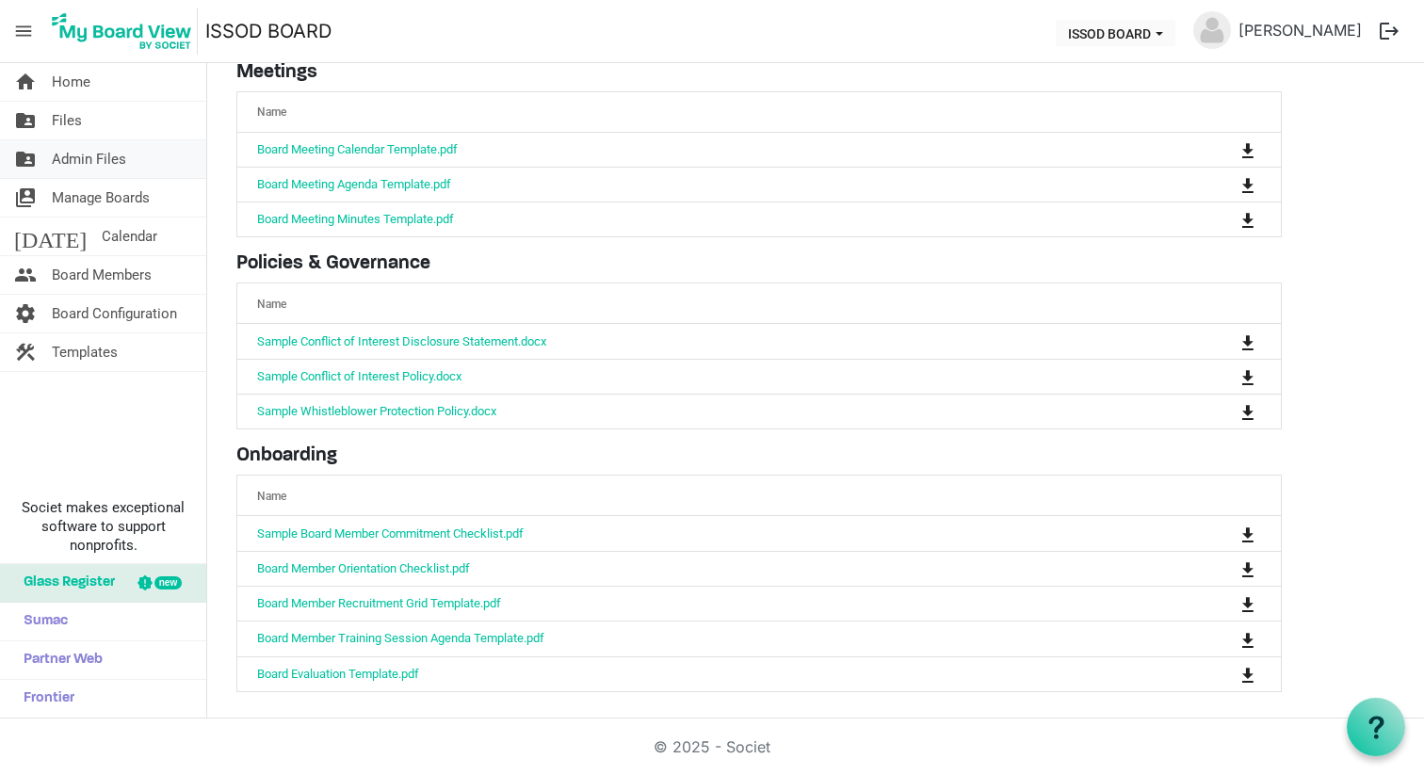
click at [117, 154] on span "Admin Files" at bounding box center [89, 159] width 74 height 38
